Goal: Task Accomplishment & Management: Complete application form

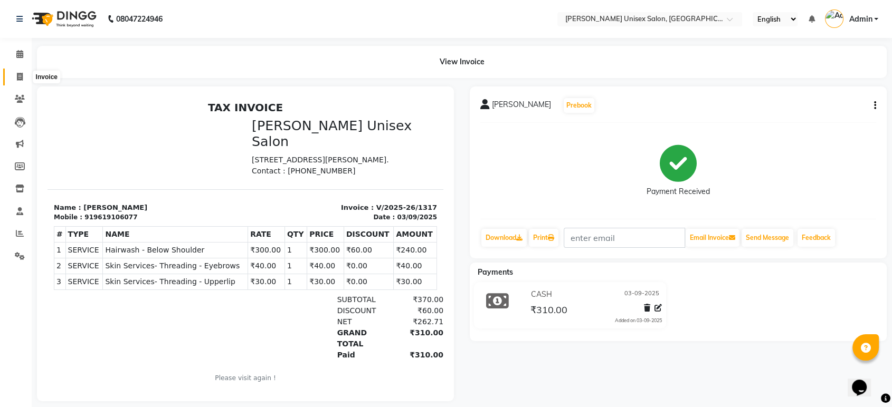
click at [17, 79] on icon at bounding box center [20, 77] width 6 height 8
select select "7372"
select select "service"
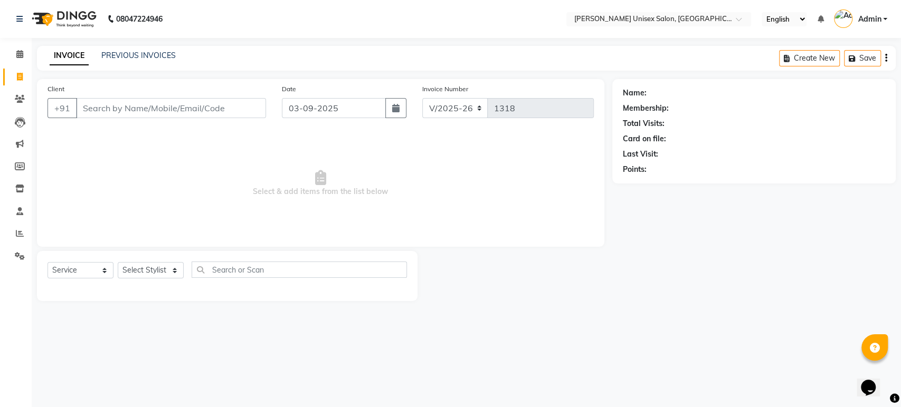
click at [91, 104] on input "Client" at bounding box center [171, 108] width 190 height 20
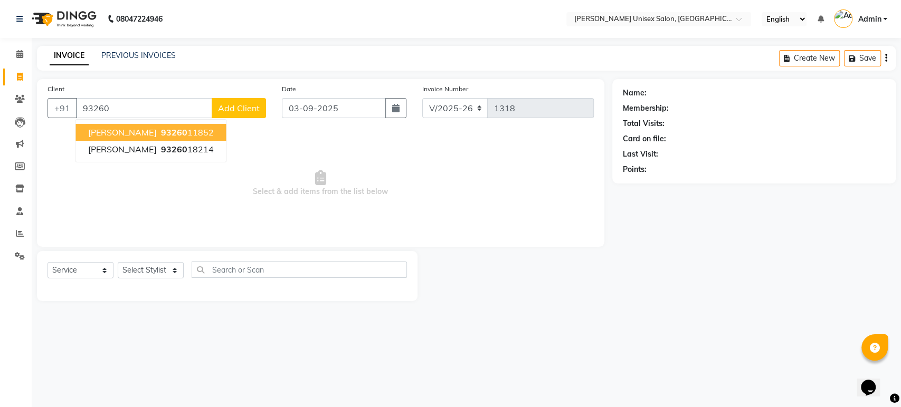
click at [160, 135] on span "93260" at bounding box center [173, 132] width 26 height 11
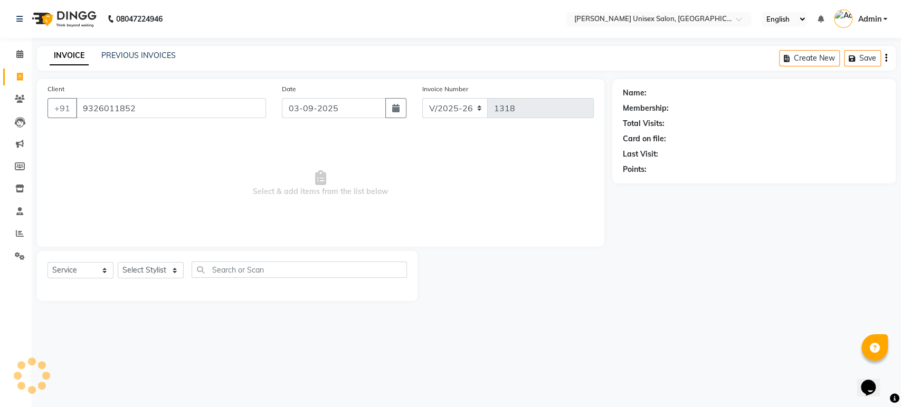
type input "9326011852"
select select "1: Object"
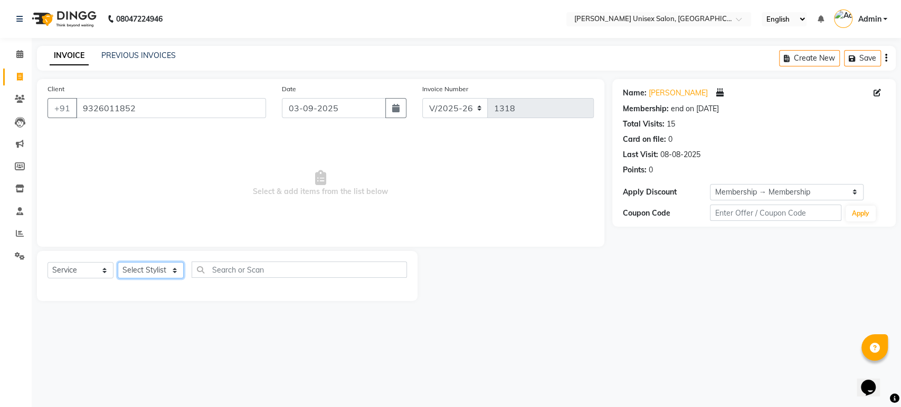
click at [177, 270] on select "Select Stylist [PERSON_NAME] [PERSON_NAME] [PERSON_NAME] Pooja [PERSON_NAME] AH…" at bounding box center [151, 270] width 66 height 16
select select "64437"
click at [118, 262] on select "Select Stylist [PERSON_NAME] [PERSON_NAME] [PERSON_NAME] Pooja [PERSON_NAME] AH…" at bounding box center [151, 270] width 66 height 16
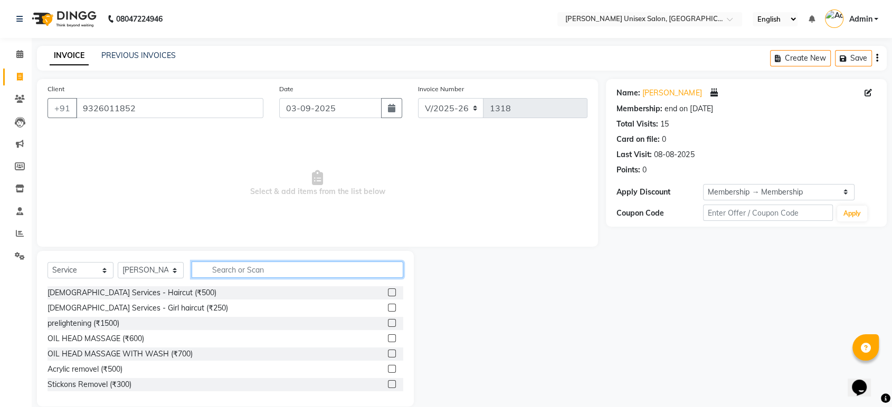
click at [217, 269] on input "text" at bounding box center [298, 270] width 212 height 16
click at [260, 270] on input "text" at bounding box center [298, 270] width 212 height 16
click at [236, 271] on input "text" at bounding box center [298, 270] width 212 height 16
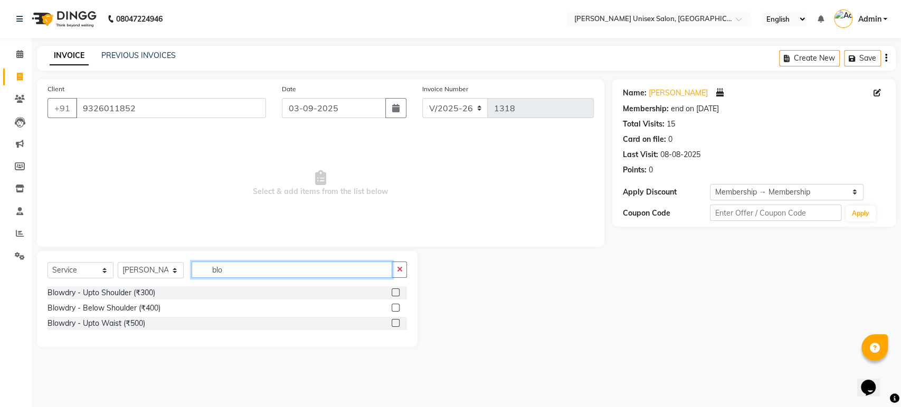
type input "blo"
click at [394, 320] on label at bounding box center [395, 323] width 8 height 8
click at [394, 320] on input "checkbox" at bounding box center [394, 323] width 7 height 7
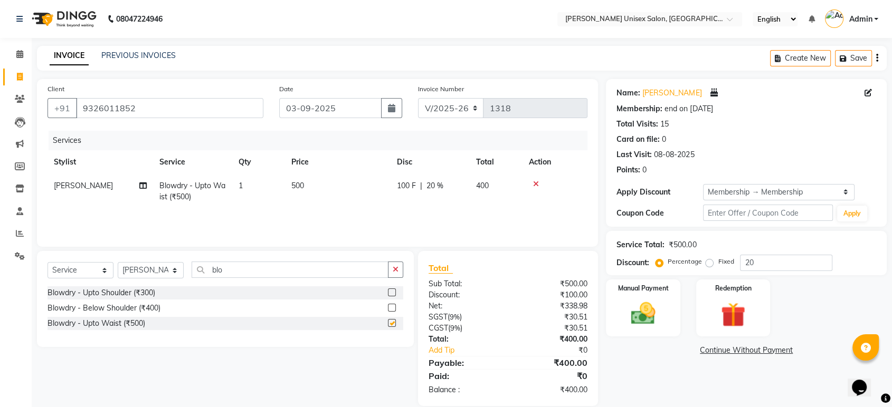
checkbox input "false"
click at [175, 272] on select "Select Stylist [PERSON_NAME] [PERSON_NAME] [PERSON_NAME] Pooja [PERSON_NAME] AH…" at bounding box center [151, 270] width 66 height 16
select select "64436"
click at [118, 262] on select "Select Stylist [PERSON_NAME] [PERSON_NAME] [PERSON_NAME] Pooja [PERSON_NAME] AH…" at bounding box center [151, 270] width 66 height 16
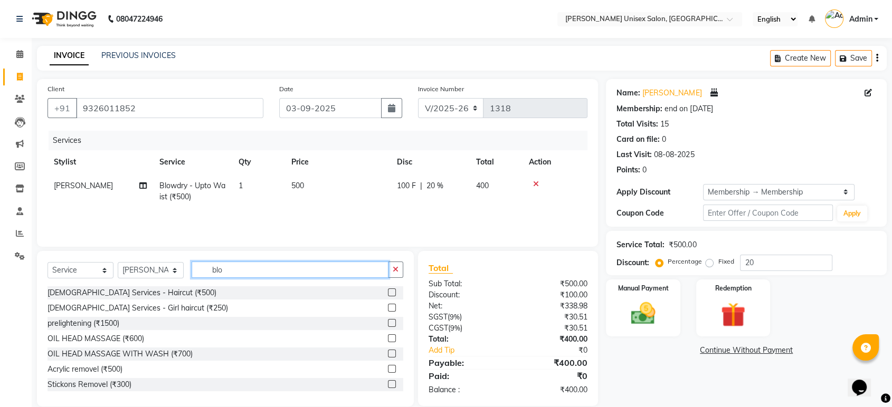
click at [226, 269] on input "blo" at bounding box center [290, 270] width 197 height 16
type input "b"
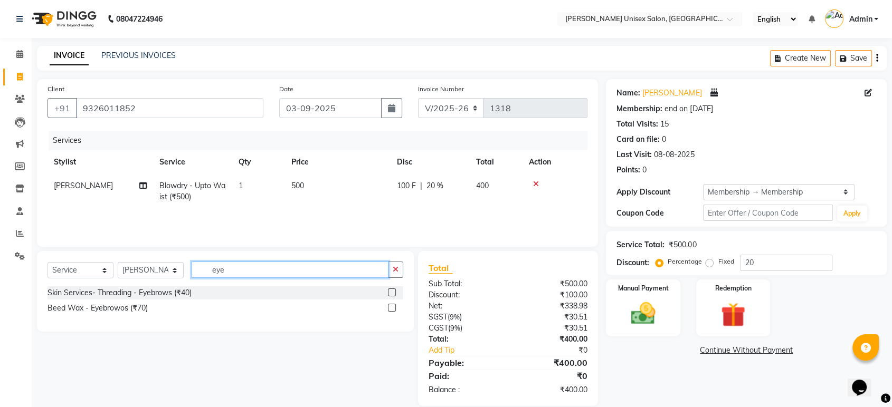
type input "eye"
click at [391, 291] on label at bounding box center [392, 293] width 8 height 8
click at [391, 291] on input "checkbox" at bounding box center [391, 293] width 7 height 7
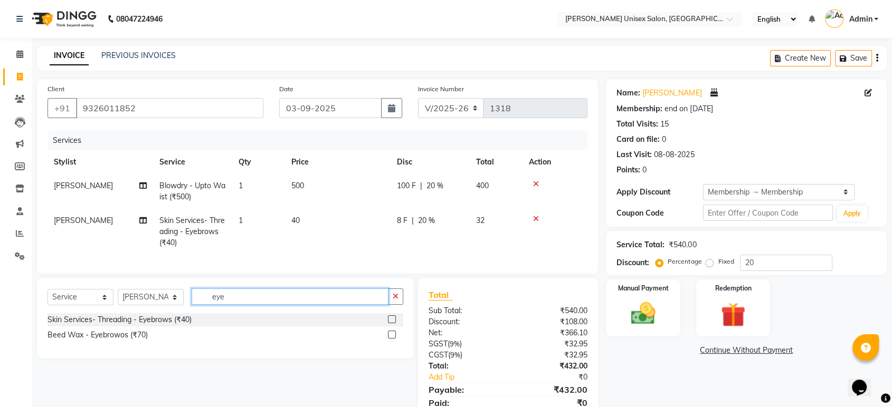
click at [226, 305] on input "eye" at bounding box center [290, 297] width 197 height 16
click at [392, 323] on label at bounding box center [392, 319] width 8 height 8
click at [392, 323] on input "checkbox" at bounding box center [391, 320] width 7 height 7
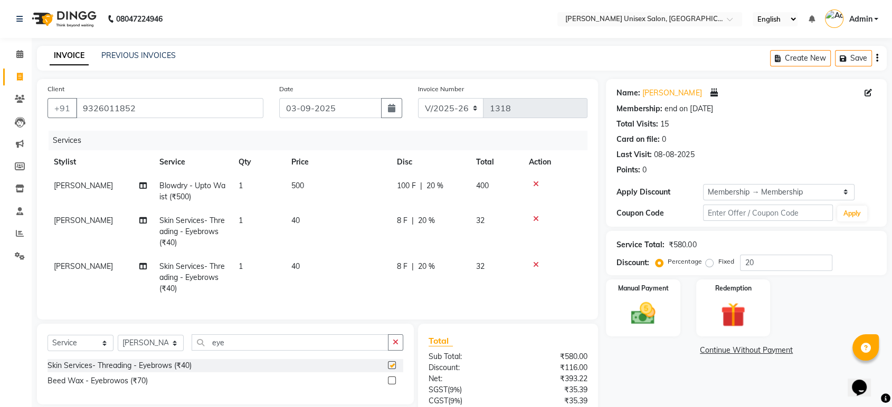
checkbox input "false"
click at [422, 219] on span "20 %" at bounding box center [426, 220] width 17 height 11
select select "64436"
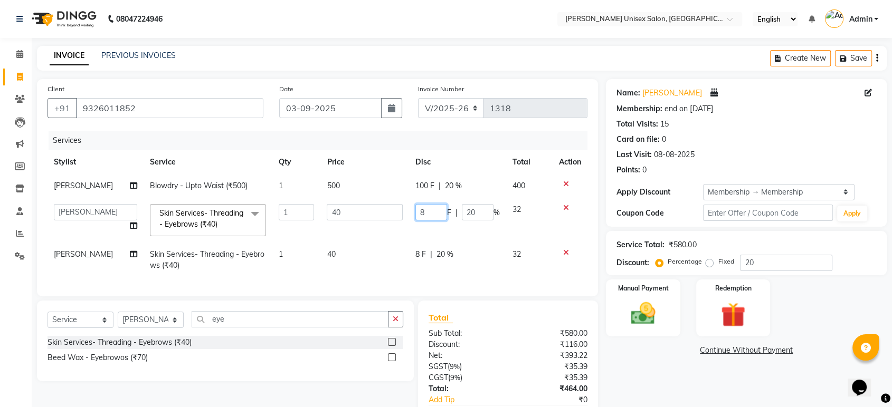
click at [426, 212] on input "8" at bounding box center [431, 212] width 32 height 16
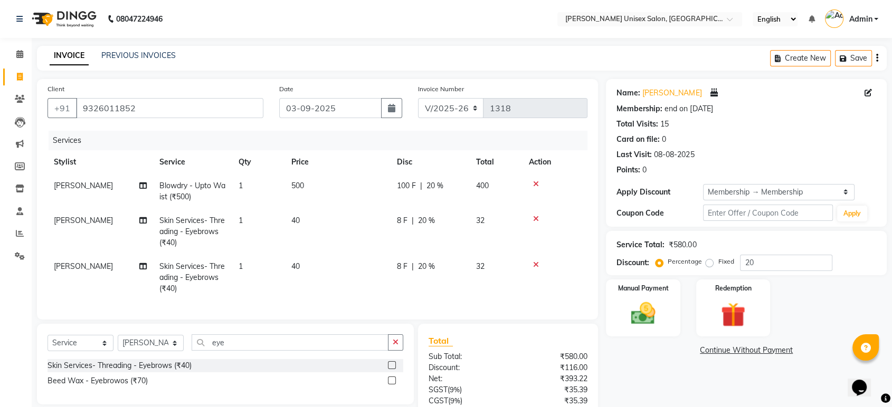
click at [426, 218] on span "20 %" at bounding box center [426, 220] width 17 height 11
select select "64436"
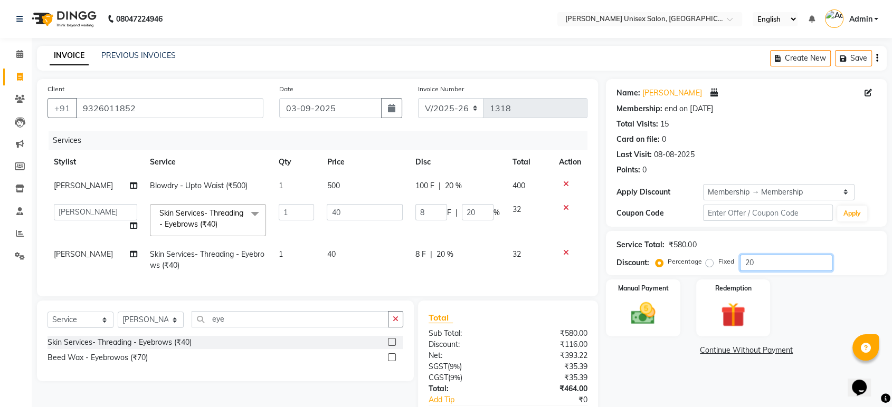
click at [757, 261] on input "20" at bounding box center [786, 263] width 92 height 16
type input "2"
type input "0.8"
type input "2"
type input "0"
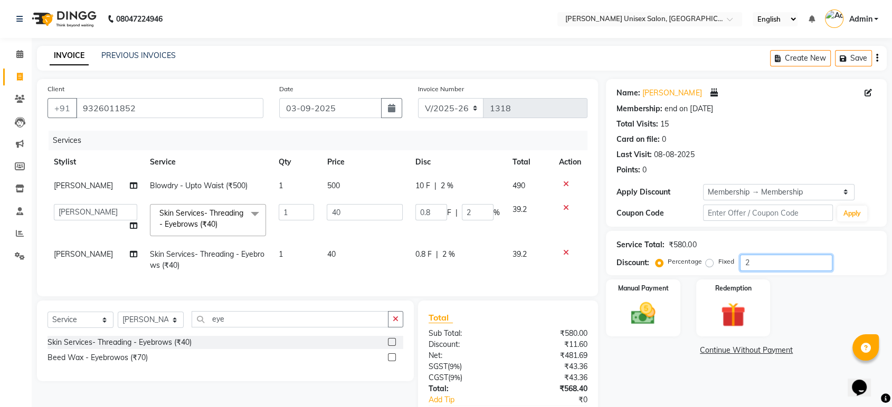
type input "0"
click at [439, 185] on span "0 %" at bounding box center [442, 185] width 13 height 11
select select "64437"
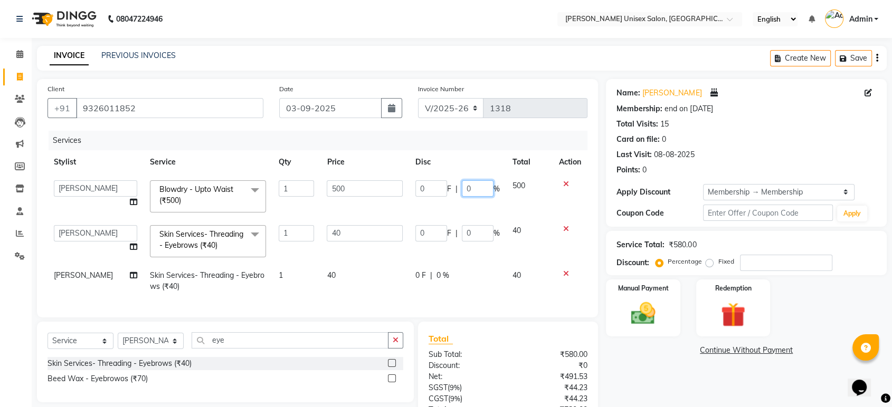
click at [474, 184] on input "0" at bounding box center [478, 188] width 32 height 16
type input "20"
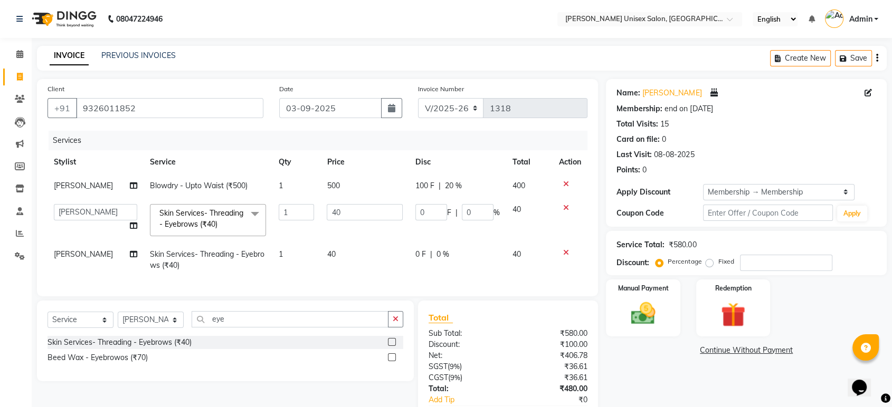
click at [528, 278] on div "Services Stylist Service Qty Price Disc Total Action [PERSON_NAME] Blowdry - Up…" at bounding box center [317, 208] width 540 height 155
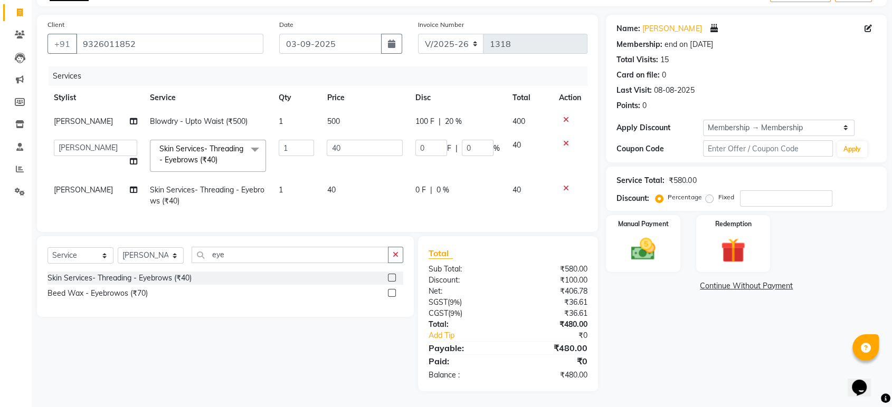
click at [565, 185] on icon at bounding box center [566, 188] width 6 height 7
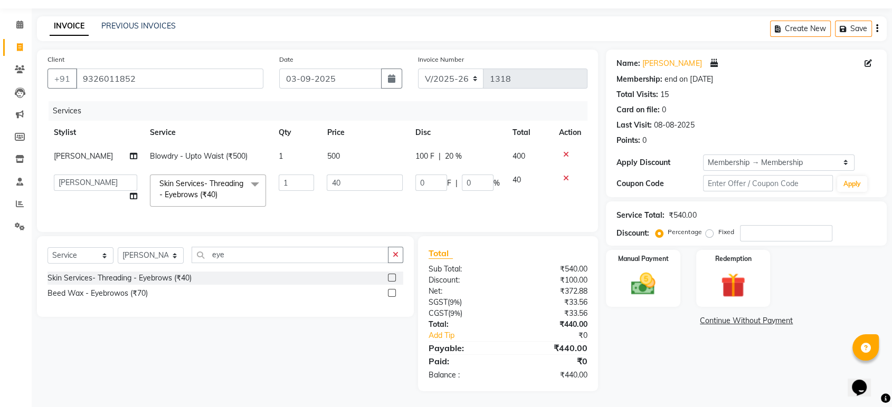
scroll to position [37, 0]
click at [229, 259] on input "eye" at bounding box center [290, 255] width 197 height 16
type input "e"
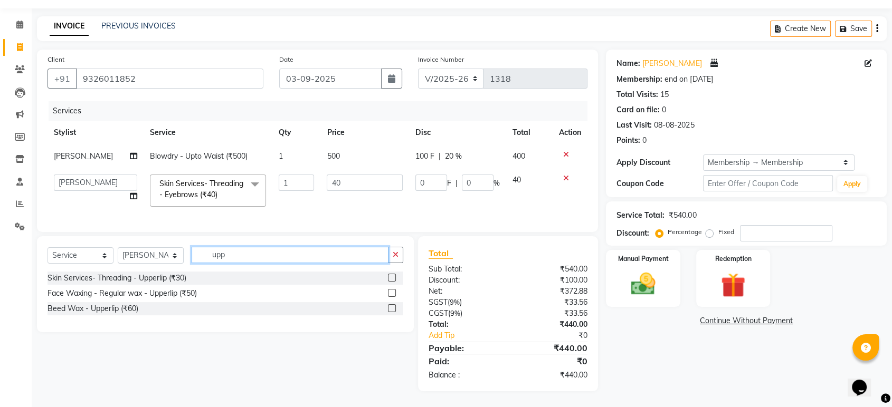
type input "upp"
click at [394, 274] on label at bounding box center [392, 278] width 8 height 8
click at [394, 275] on input "checkbox" at bounding box center [391, 278] width 7 height 7
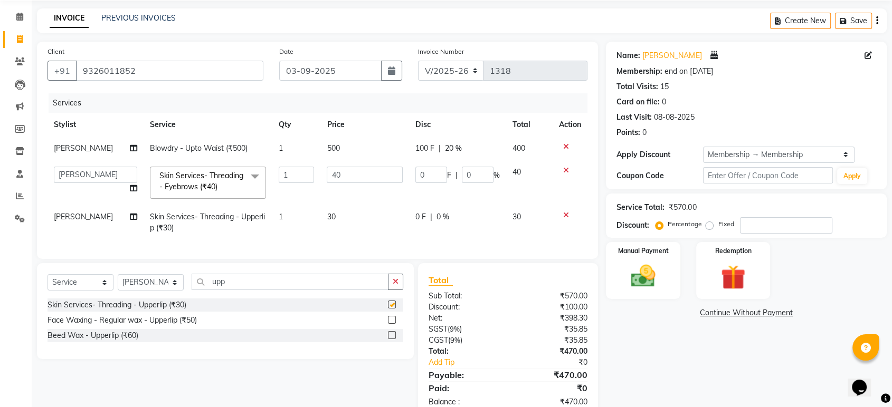
checkbox input "false"
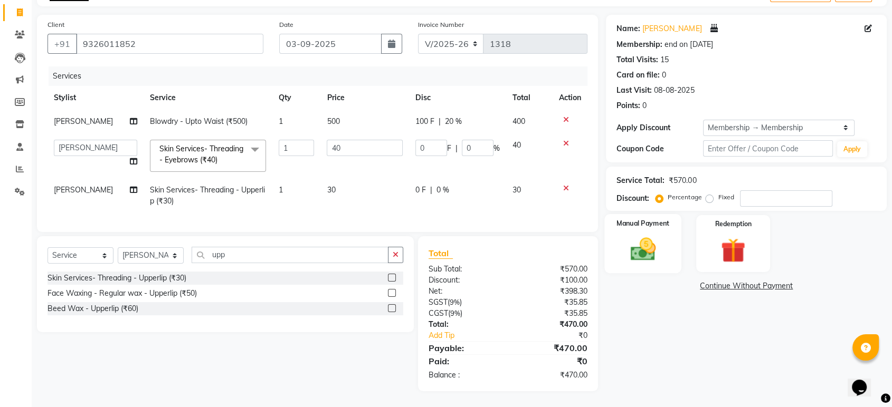
click at [649, 235] on img at bounding box center [642, 250] width 41 height 30
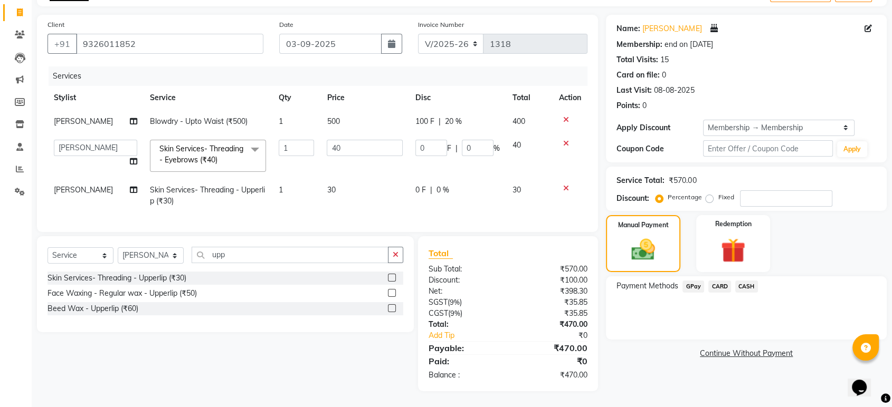
click at [749, 281] on span "CASH" at bounding box center [746, 287] width 23 height 12
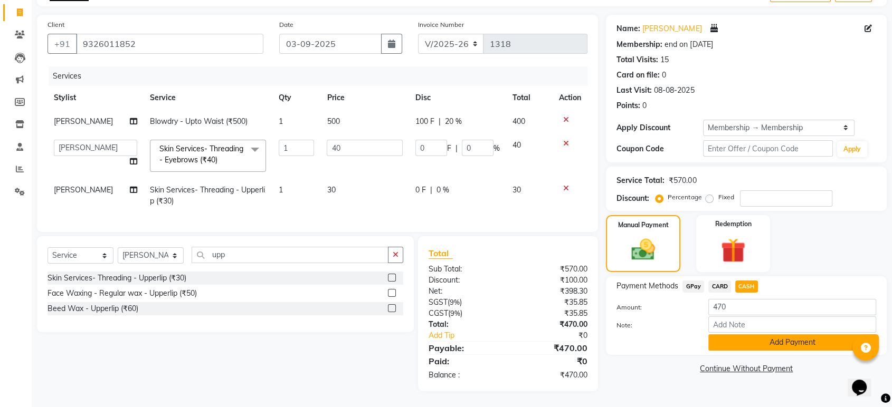
click at [760, 336] on button "Add Payment" at bounding box center [792, 342] width 168 height 16
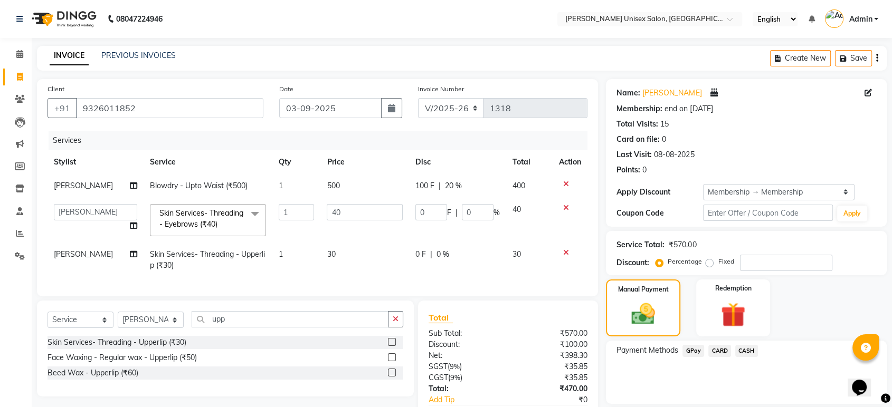
scroll to position [110, 0]
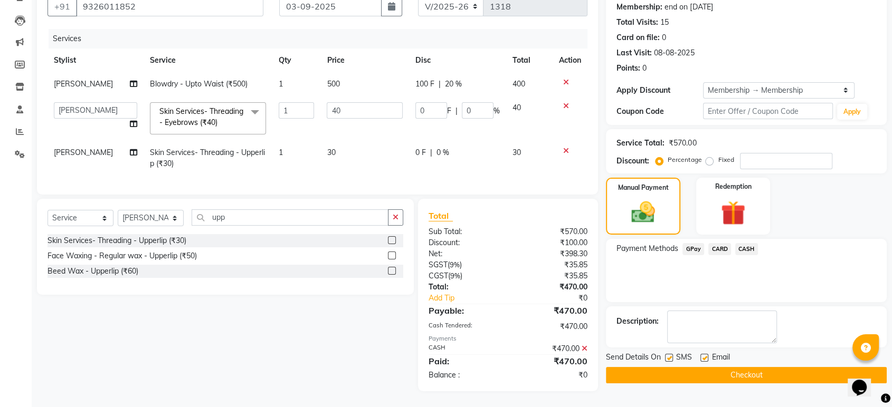
click at [730, 367] on button "Checkout" at bounding box center [746, 375] width 281 height 16
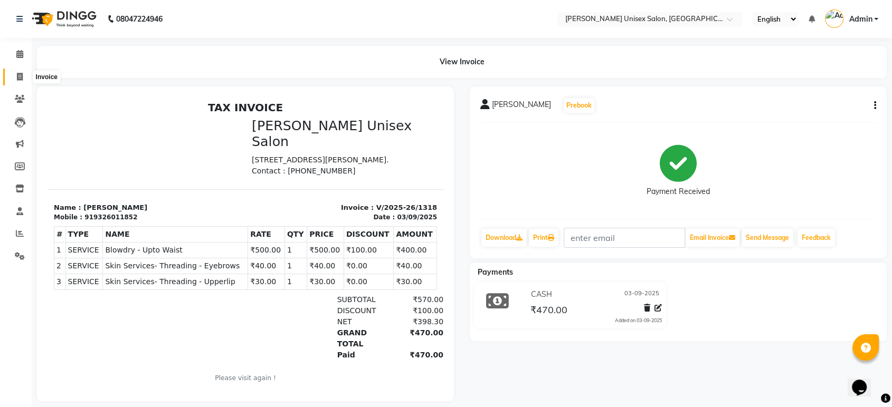
click at [21, 75] on icon at bounding box center [20, 77] width 6 height 8
select select "service"
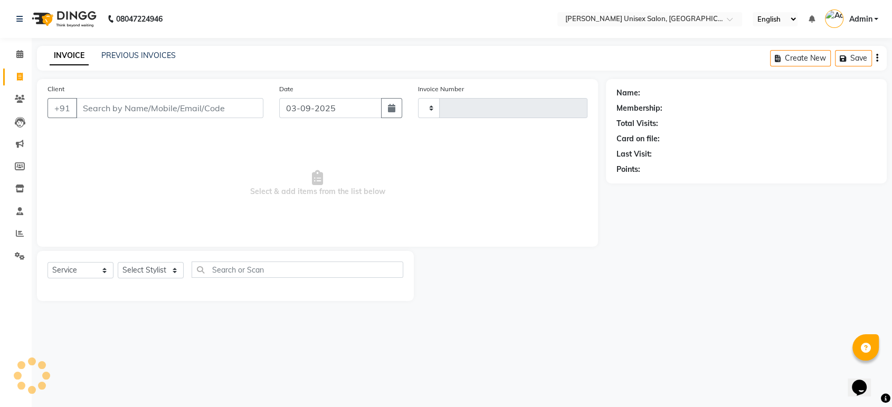
type input "1319"
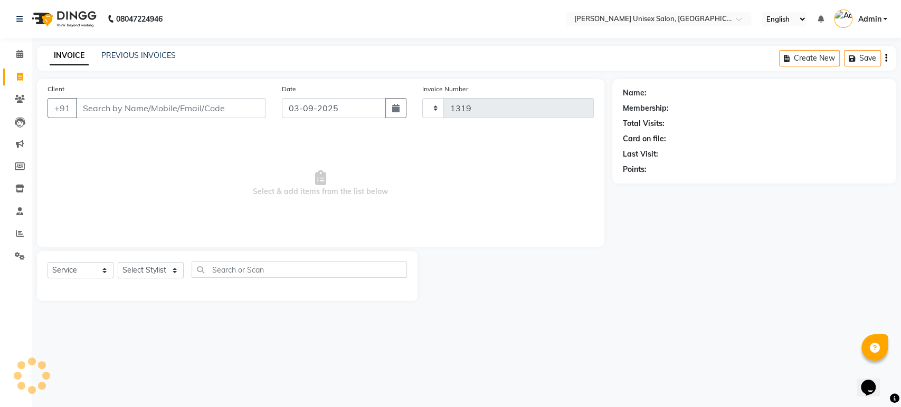
select select "7372"
